Goal: Task Accomplishment & Management: Manage account settings

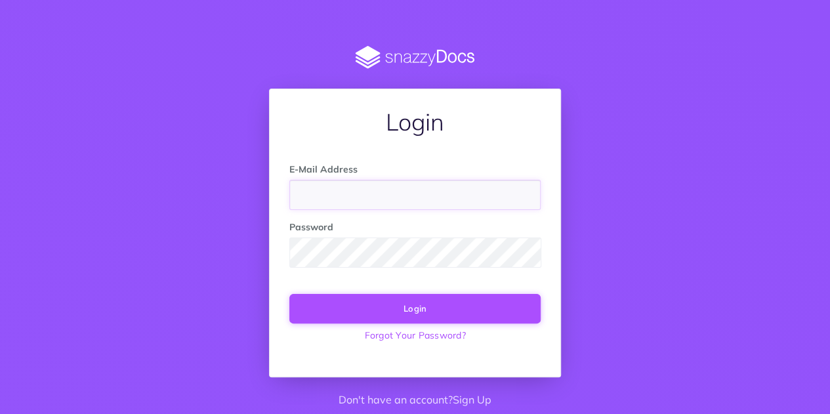
type input "maria.cubides@freightsimple.com"
click at [425, 309] on button "Login" at bounding box center [414, 308] width 251 height 29
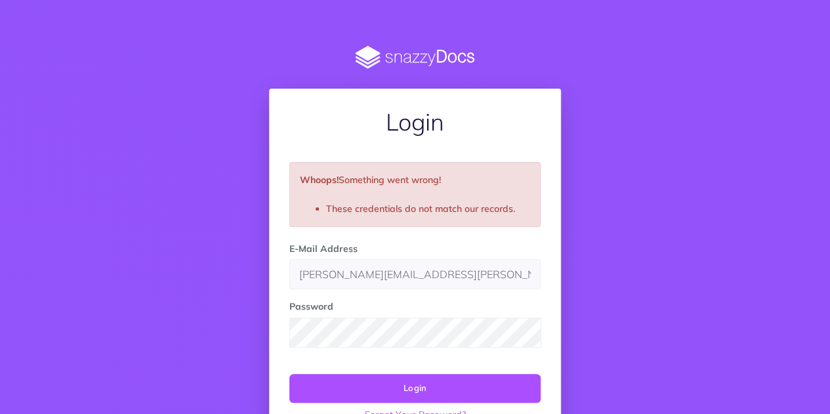
click at [384, 271] on input "maria.cubides@freightsimple.com" at bounding box center [414, 274] width 251 height 30
click at [437, 386] on button "Login" at bounding box center [414, 388] width 251 height 29
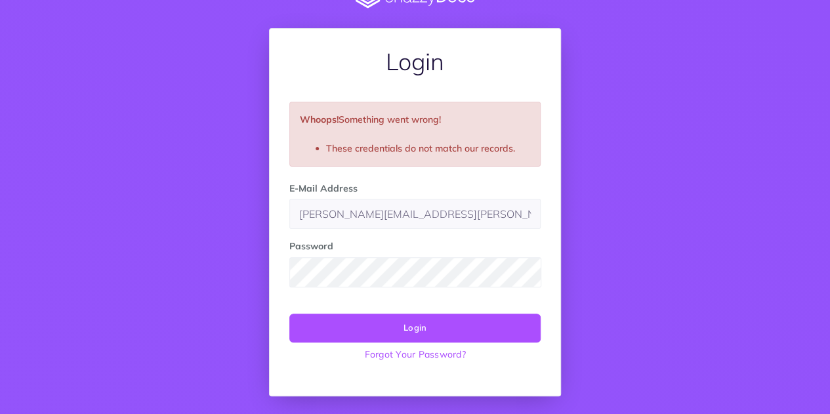
scroll to position [79, 0]
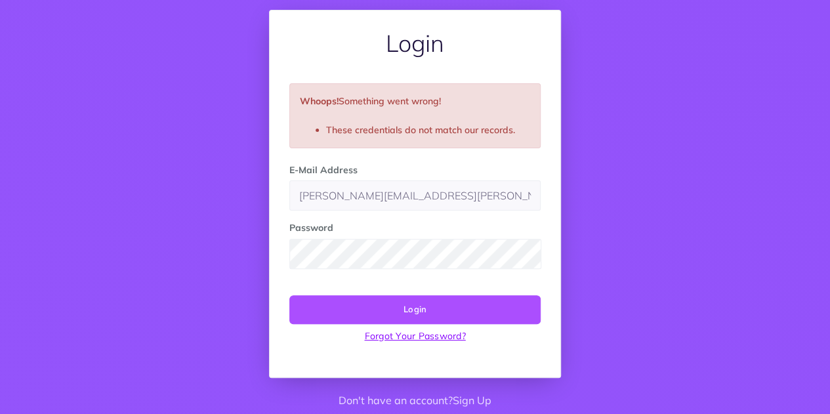
click at [441, 334] on link "Forgot Your Password?" at bounding box center [414, 336] width 251 height 24
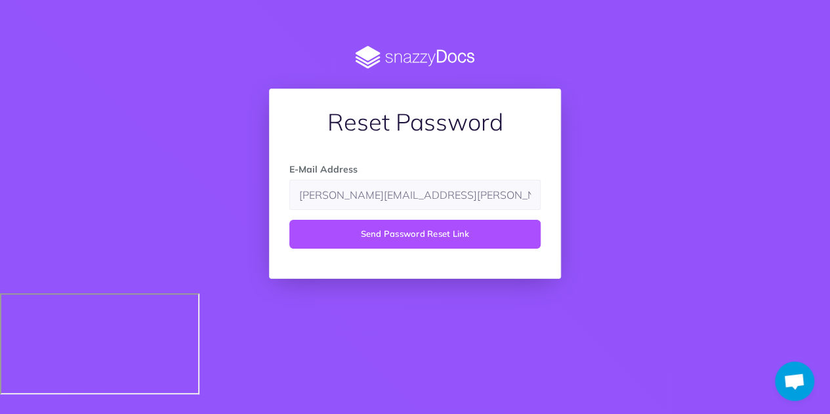
type input "[PERSON_NAME][EMAIL_ADDRESS][PERSON_NAME][DOMAIN_NAME]"
click at [289, 220] on button "Send Password Reset Link" at bounding box center [414, 234] width 251 height 29
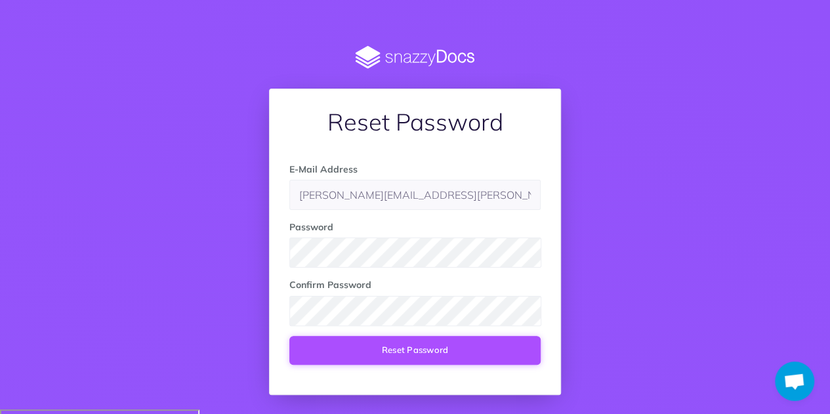
click at [410, 341] on button "Reset Password" at bounding box center [414, 350] width 251 height 29
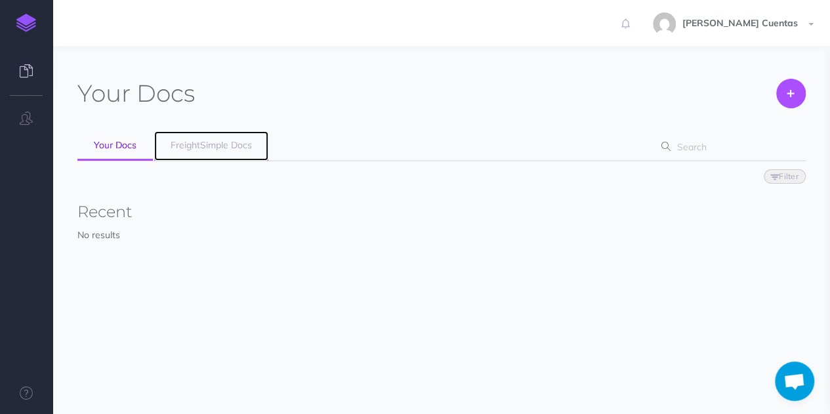
click at [216, 152] on link "FreightSimple Docs" at bounding box center [211, 146] width 114 height 30
